Goal: Information Seeking & Learning: Understand process/instructions

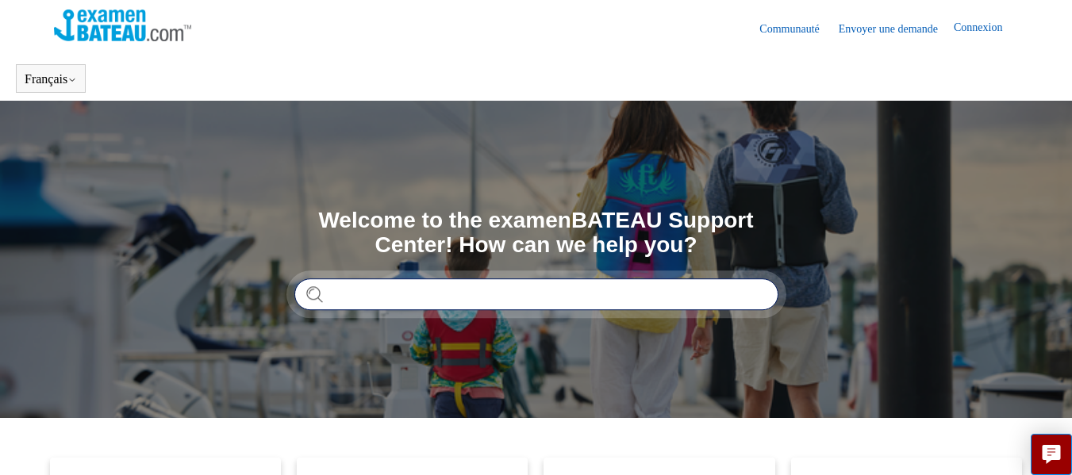
click at [379, 298] on input "Rechercher" at bounding box center [536, 295] width 484 height 32
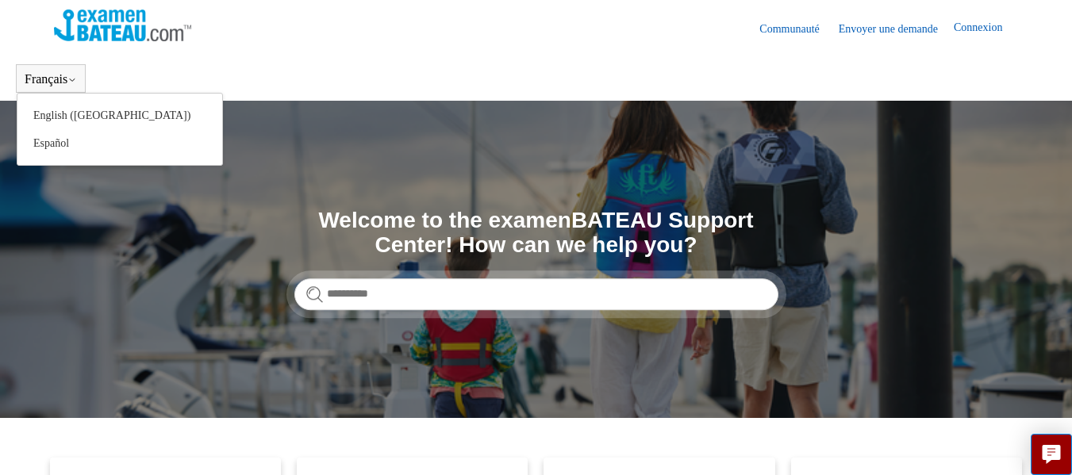
click at [48, 77] on button "Français" at bounding box center [51, 79] width 52 height 14
click at [77, 81] on icon at bounding box center [72, 80] width 10 height 10
click at [75, 81] on icon at bounding box center [72, 80] width 5 height 2
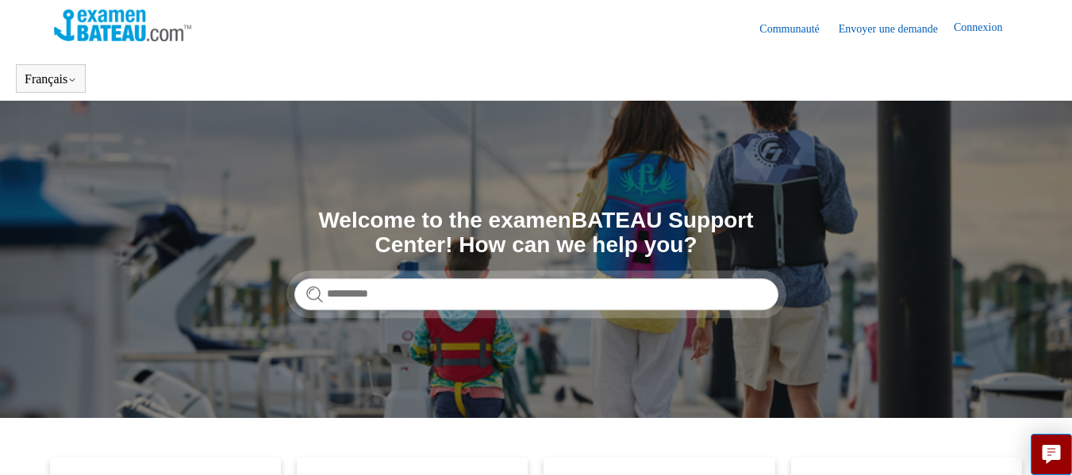
click at [313, 53] on header "Communauté Envoyer une demande Connexion" at bounding box center [536, 28] width 965 height 56
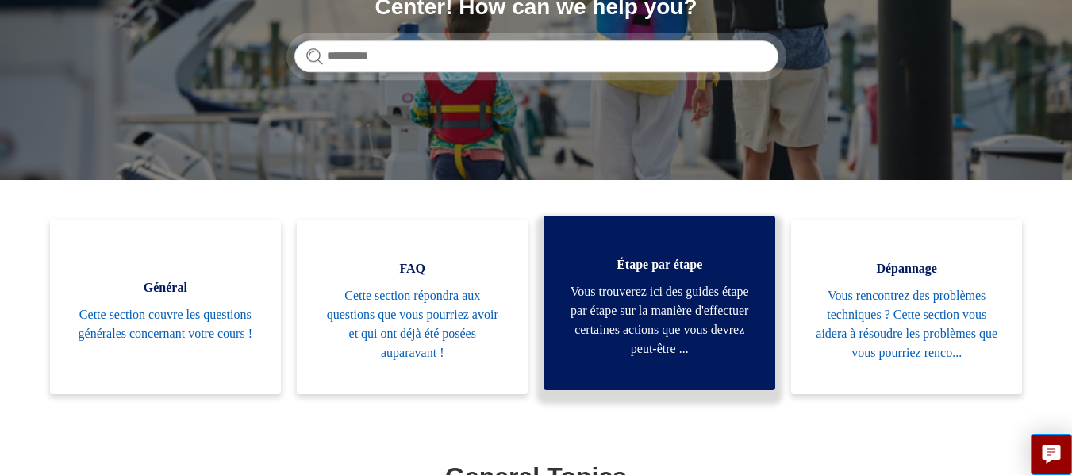
click at [660, 348] on span "Vous trouverez ici des guides étape par étape sur la manière d'effectuer certai…" at bounding box center [658, 321] width 183 height 76
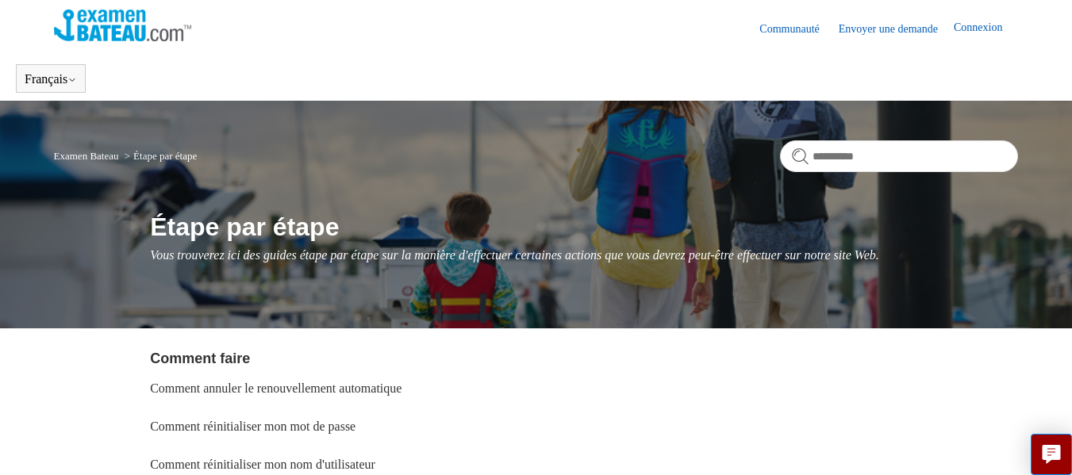
scroll to position [79, 0]
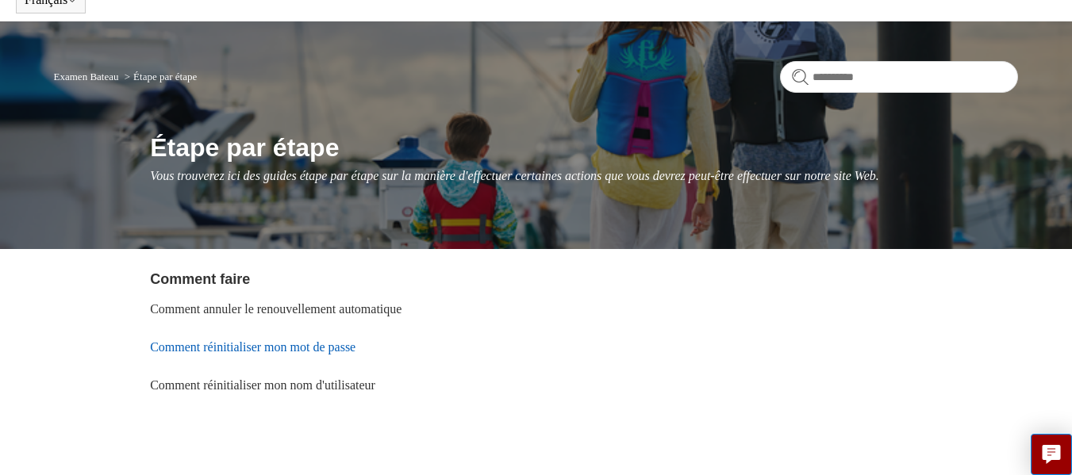
click at [311, 349] on link "Comment réinitialiser mon mot de passe" at bounding box center [253, 346] width 206 height 13
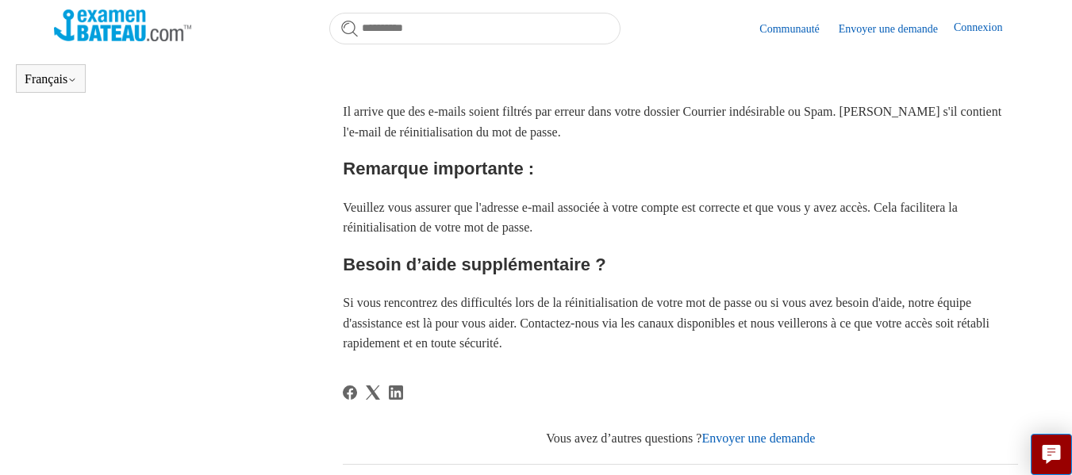
scroll to position [749, 0]
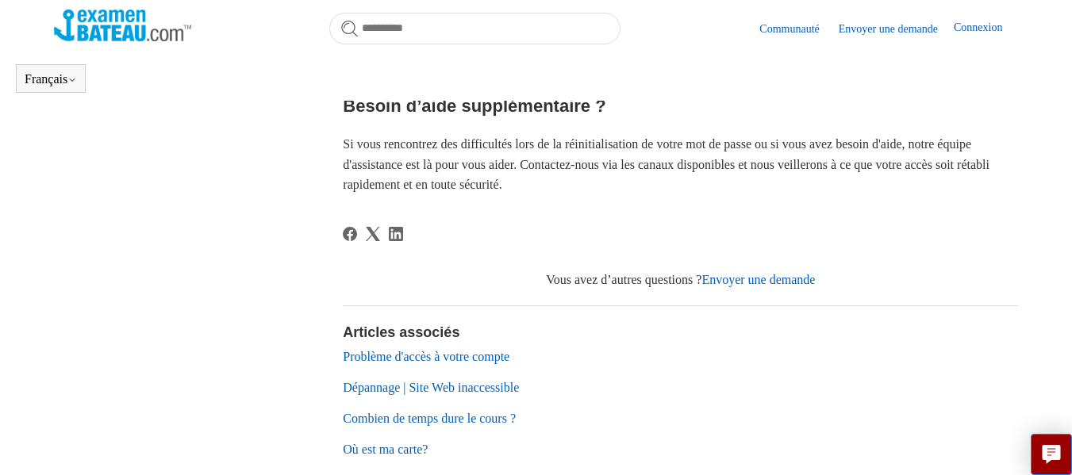
click at [501, 363] on link "Problème d'accès à votre compte" at bounding box center [426, 356] width 167 height 13
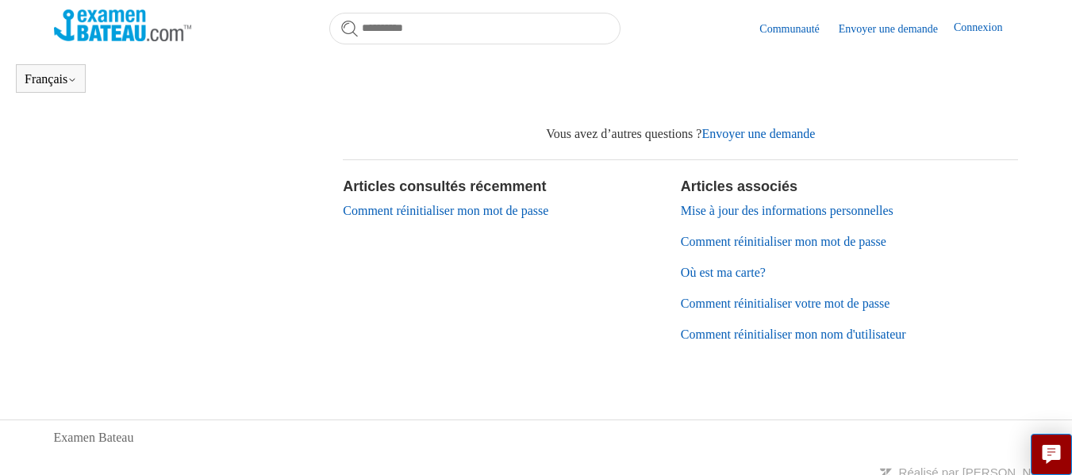
scroll to position [621, 0]
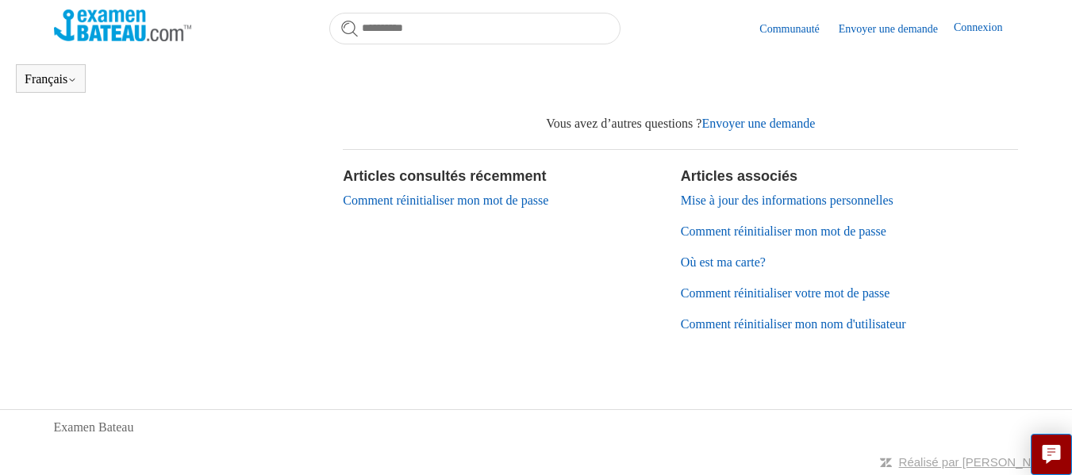
click at [874, 202] on link "Mise à jour des informations personnelles" at bounding box center [787, 200] width 213 height 13
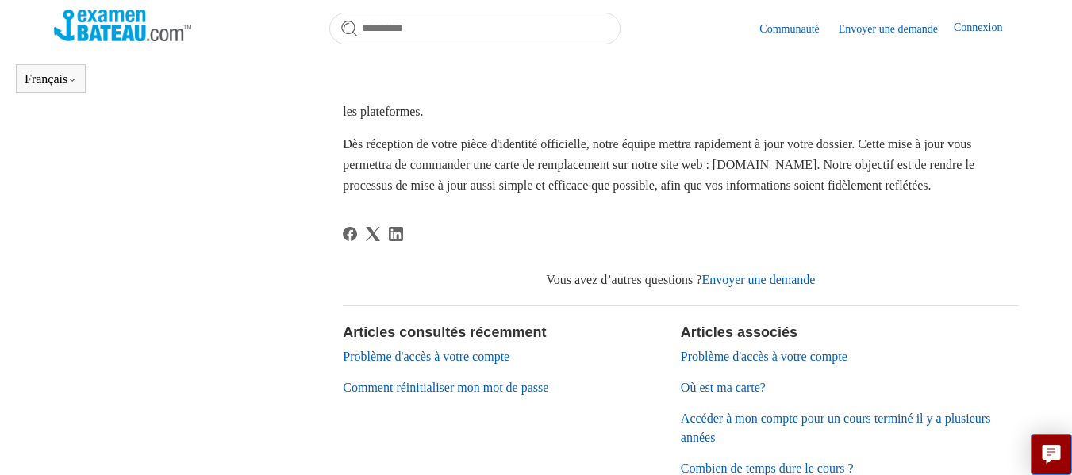
scroll to position [590, 0]
